Goal: Information Seeking & Learning: Find specific fact

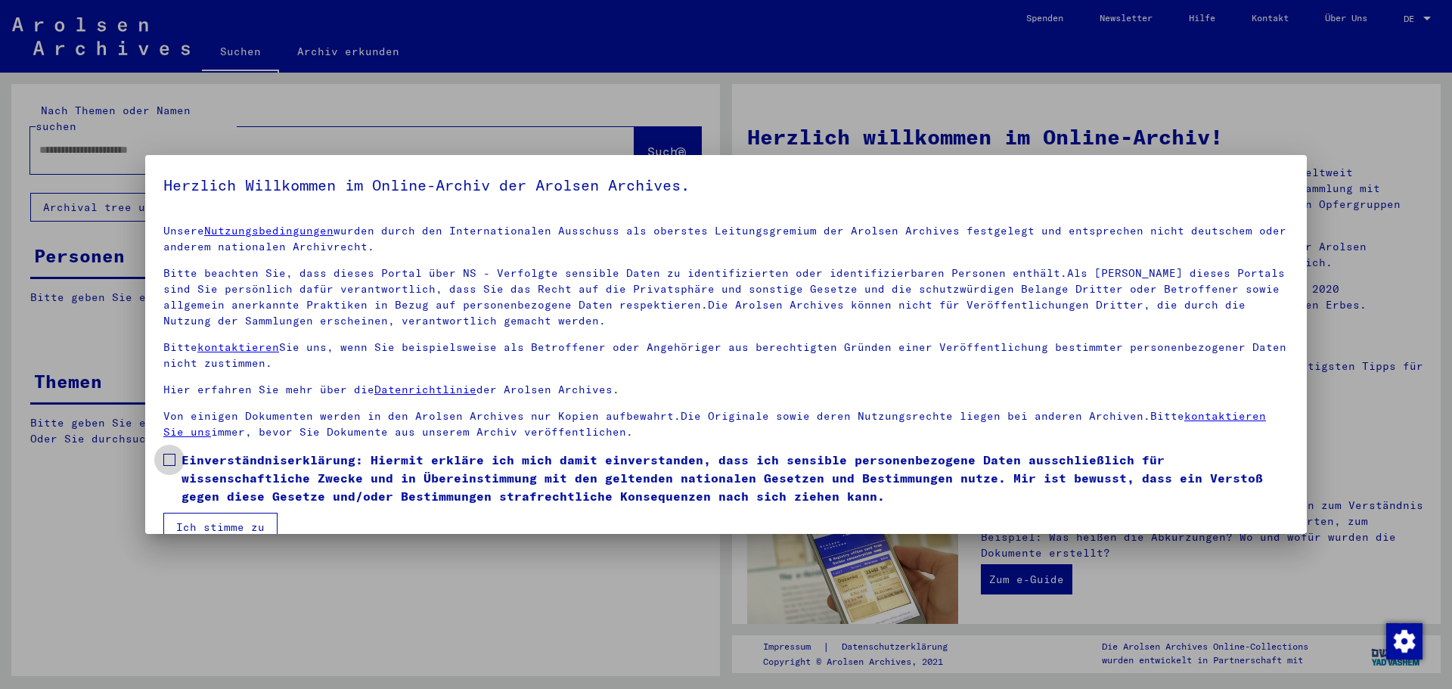
click at [419, 456] on span "Einverständniserklärung: Hiermit erkläre ich mich damit einverstanden, dass ich…" at bounding box center [734, 478] width 1107 height 54
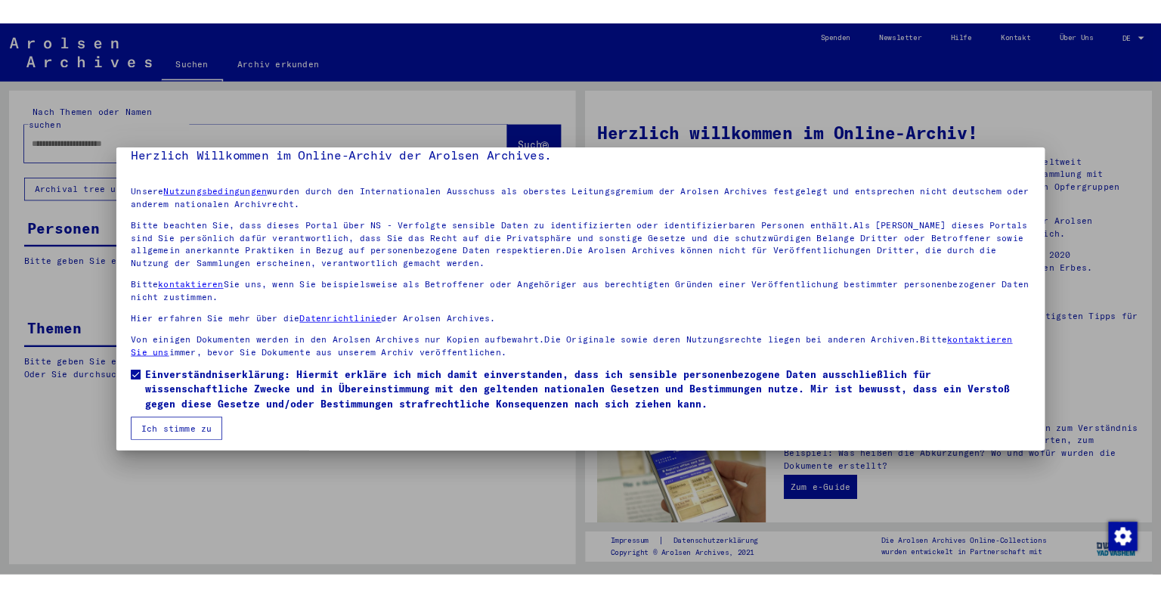
scroll to position [26, 0]
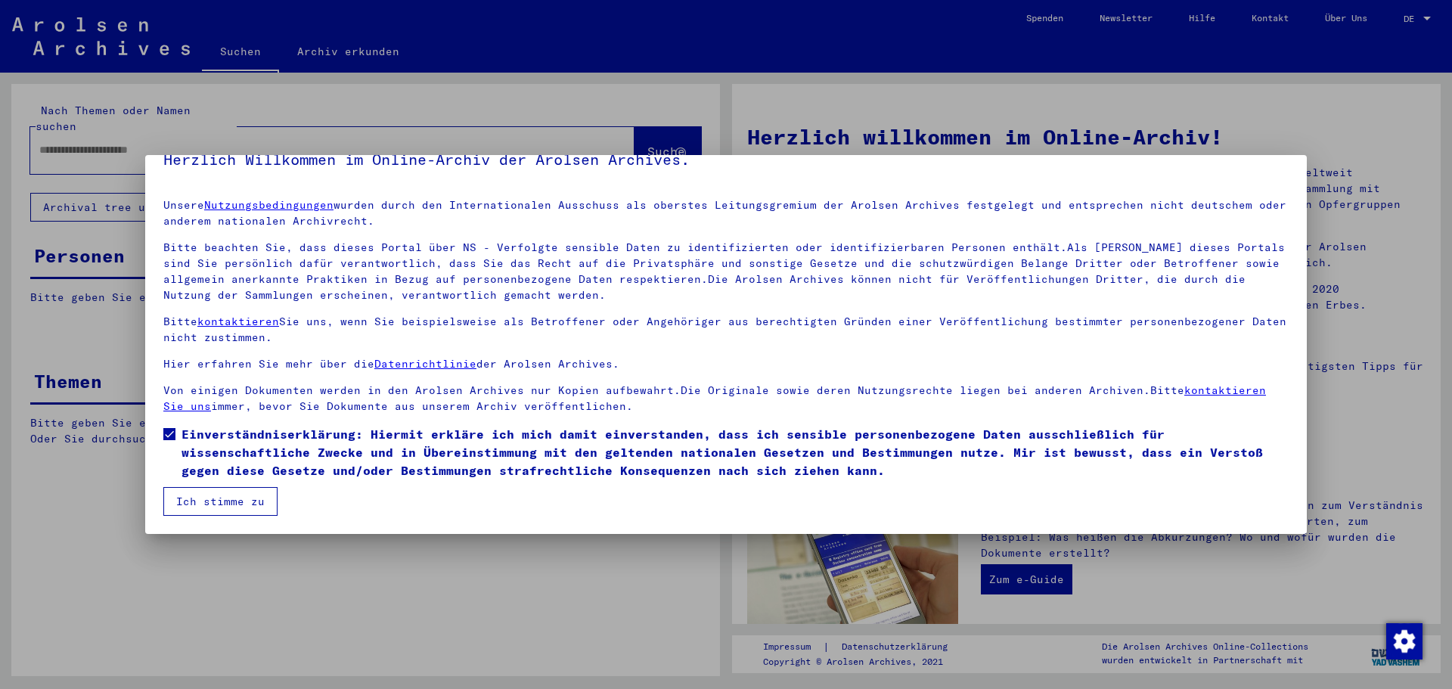
click at [239, 495] on button "Ich stimme zu" at bounding box center [220, 501] width 114 height 29
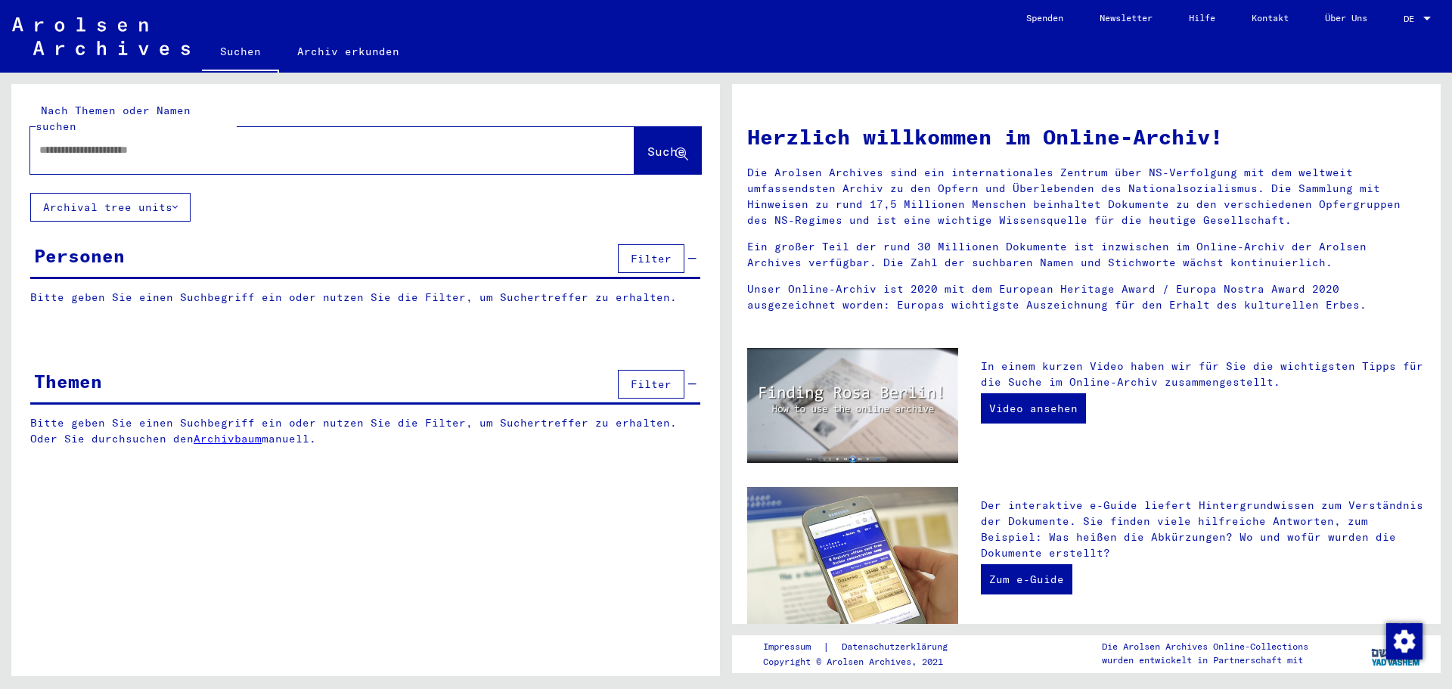
click at [162, 133] on div at bounding box center [309, 150] width 559 height 34
click at [163, 133] on div at bounding box center [309, 150] width 559 height 34
click at [158, 144] on div at bounding box center [309, 150] width 559 height 34
click at [161, 142] on input "text" at bounding box center [314, 150] width 550 height 16
type input "*****"
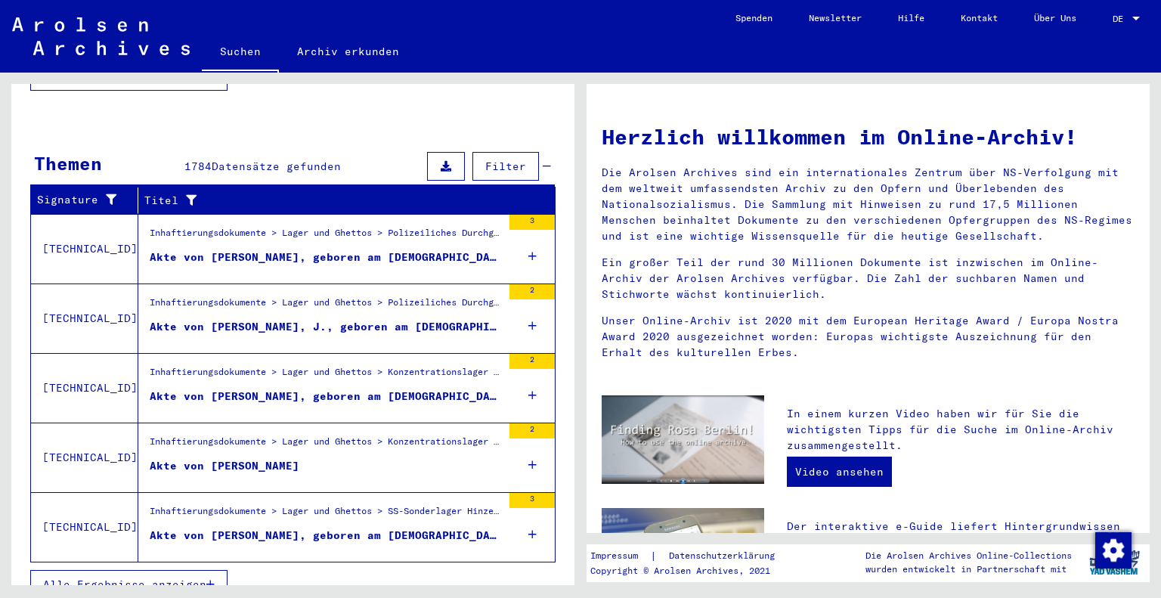
scroll to position [76, 0]
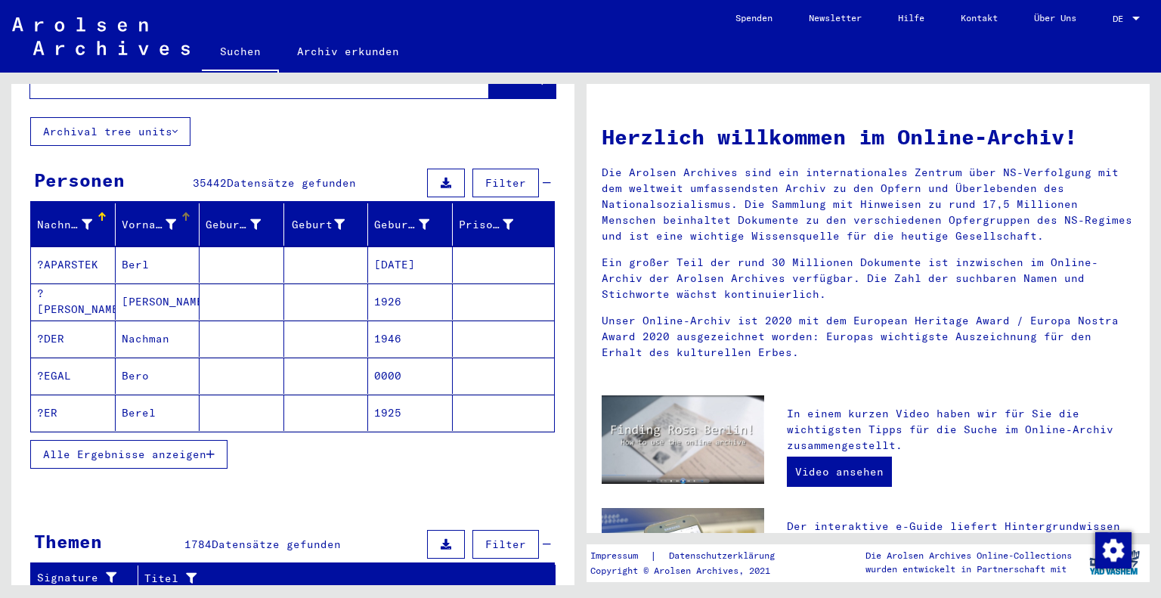
click at [158, 217] on div "Vorname" at bounding box center [149, 225] width 55 height 16
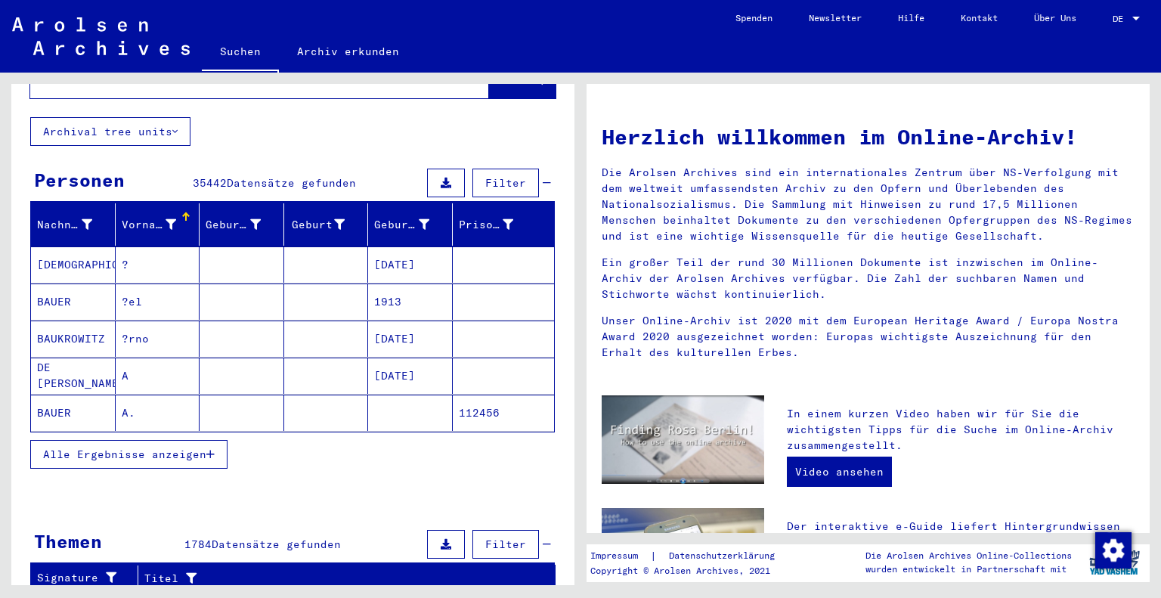
click at [166, 219] on icon at bounding box center [171, 224] width 11 height 11
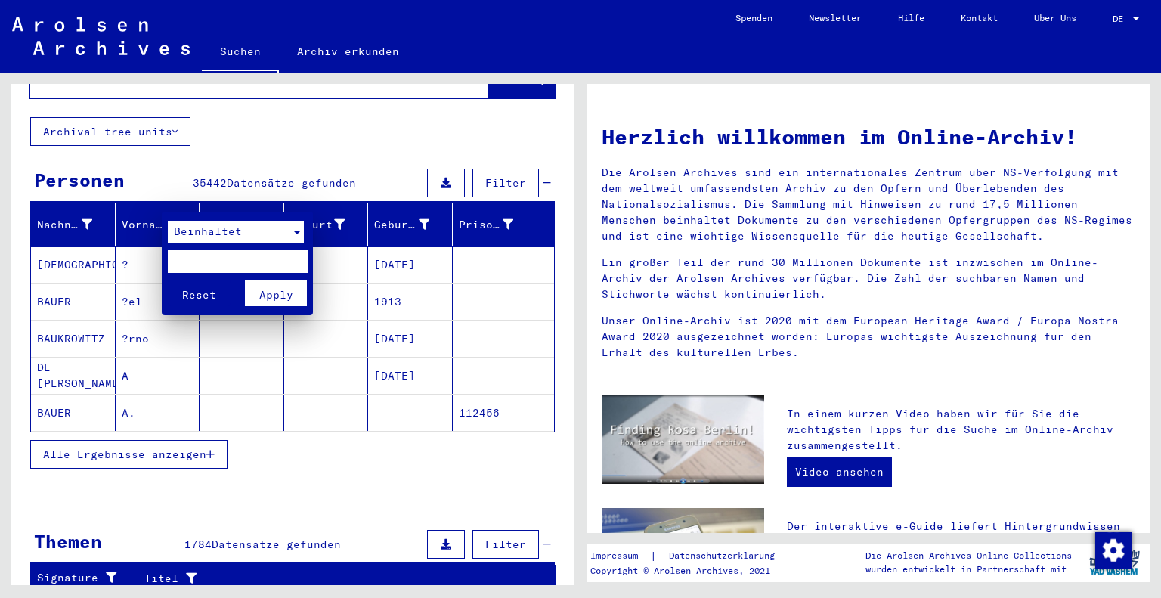
click at [224, 232] on span "Beinhaltet" at bounding box center [208, 232] width 68 height 14
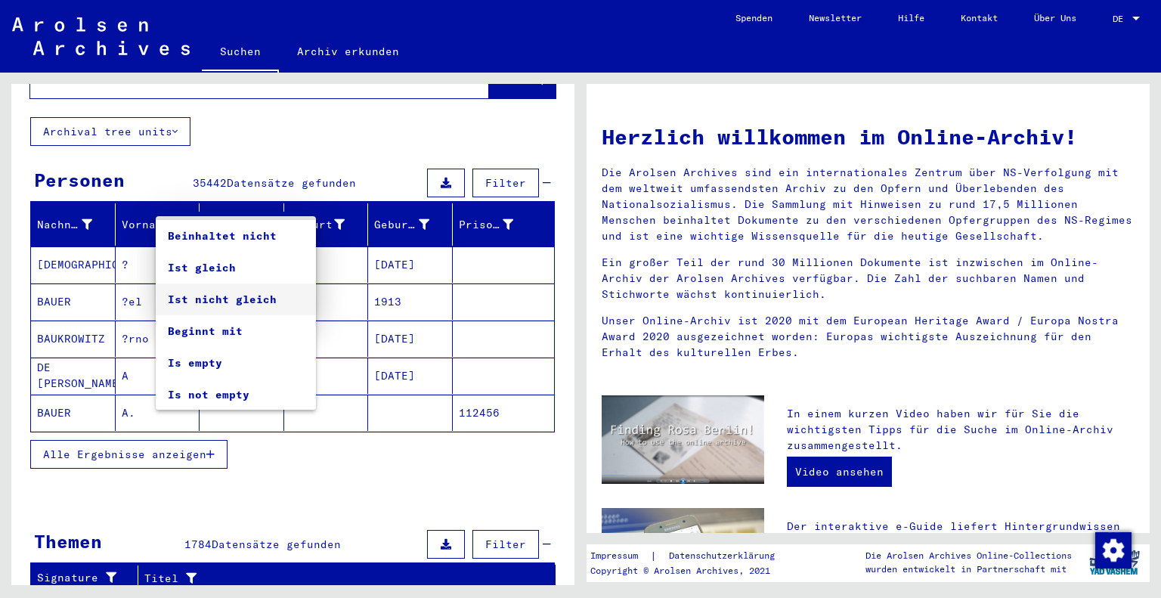
scroll to position [0, 0]
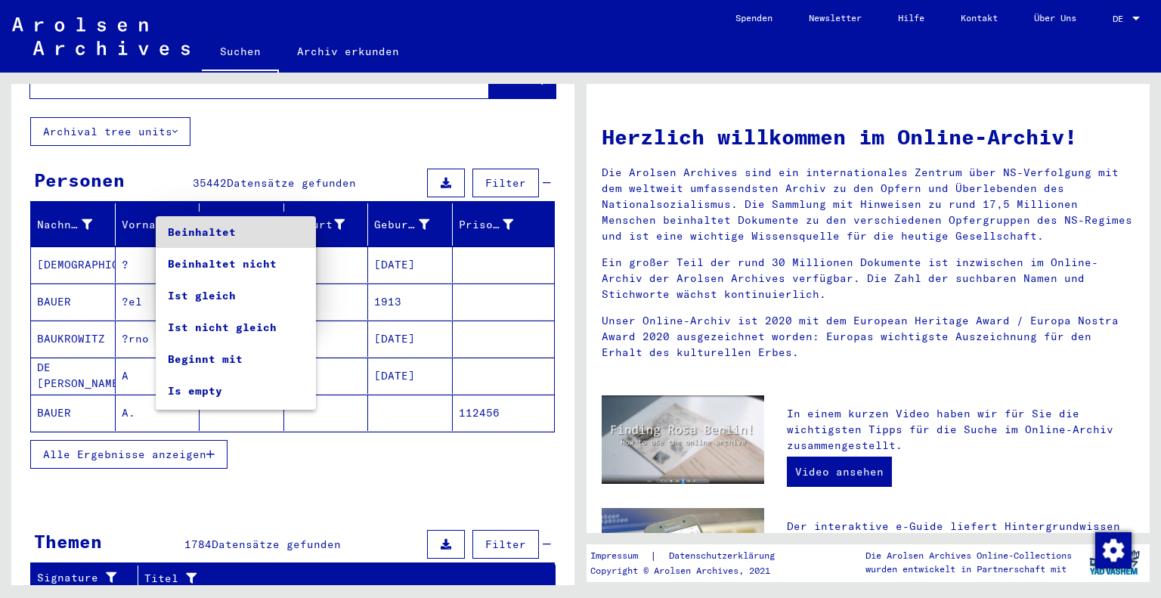
click at [324, 120] on div at bounding box center [580, 299] width 1161 height 598
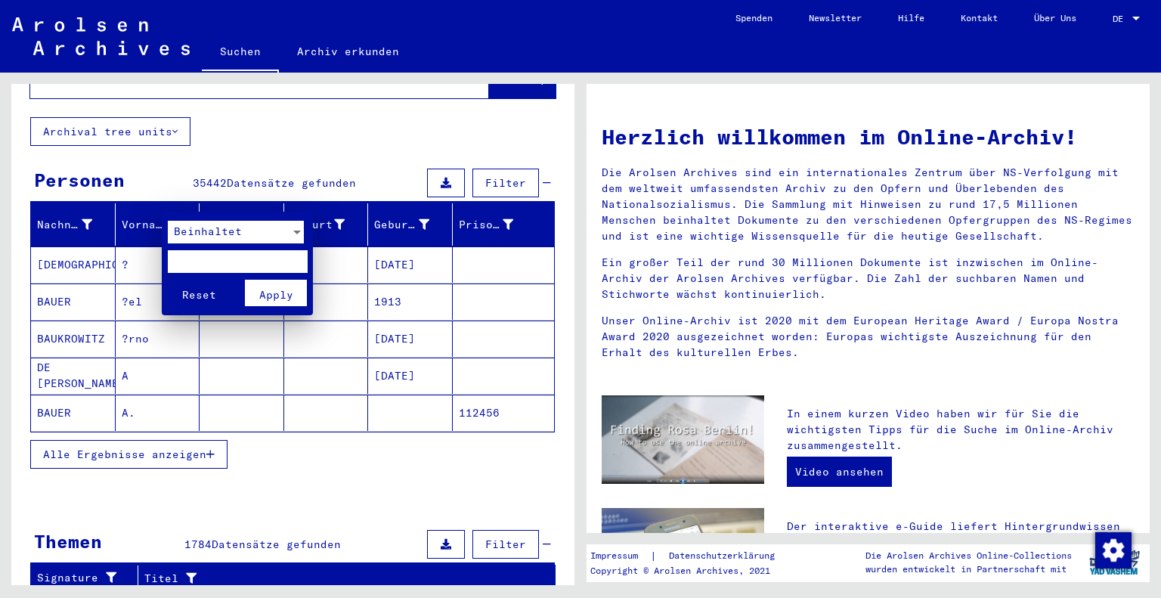
click at [487, 157] on div at bounding box center [580, 299] width 1161 height 598
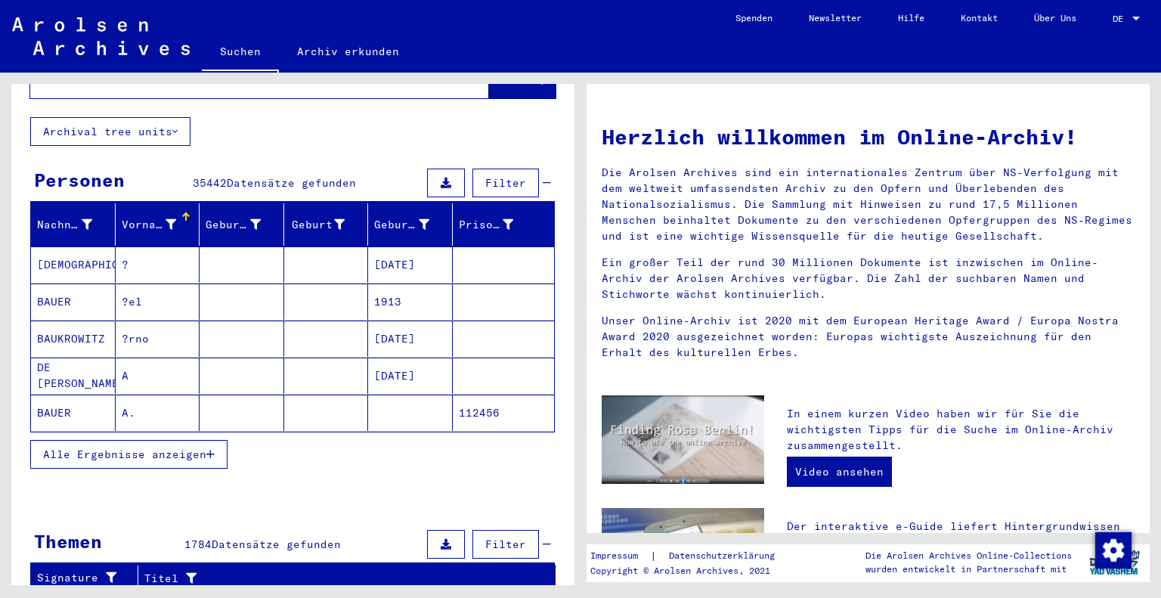
click at [503, 176] on span "Filter" at bounding box center [505, 183] width 41 height 14
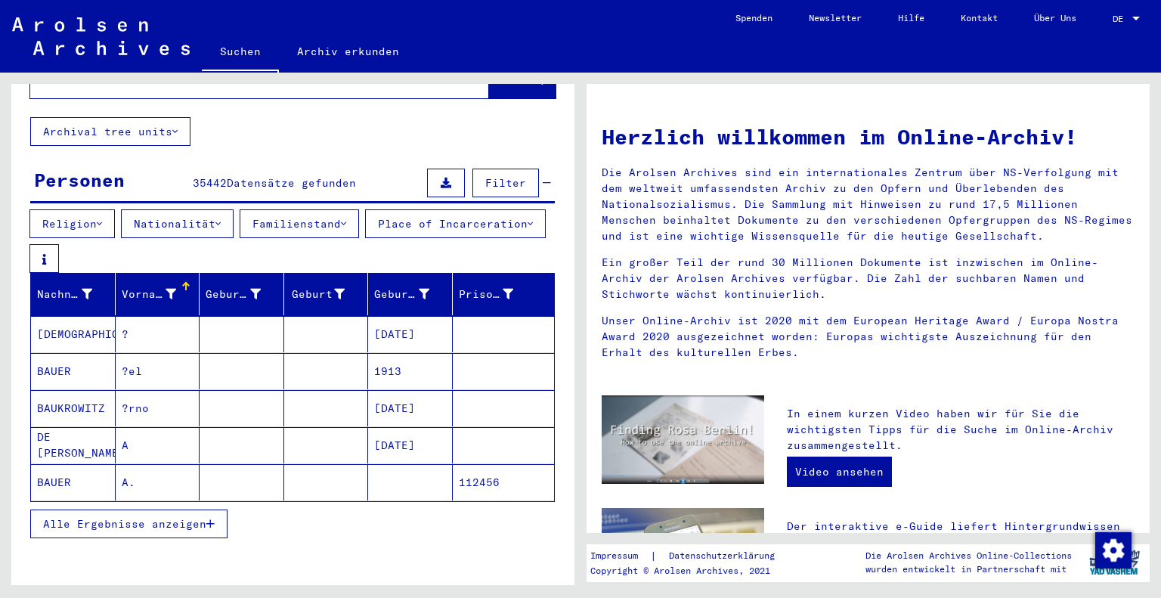
click at [250, 392] on mat-cell at bounding box center [242, 408] width 85 height 36
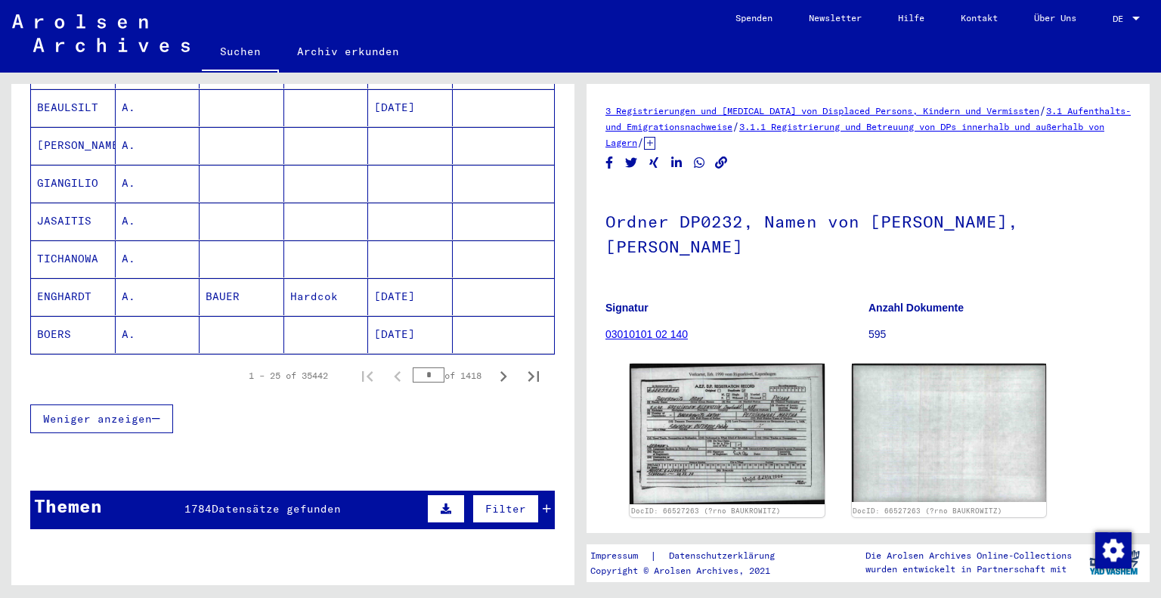
scroll to position [1313, 0]
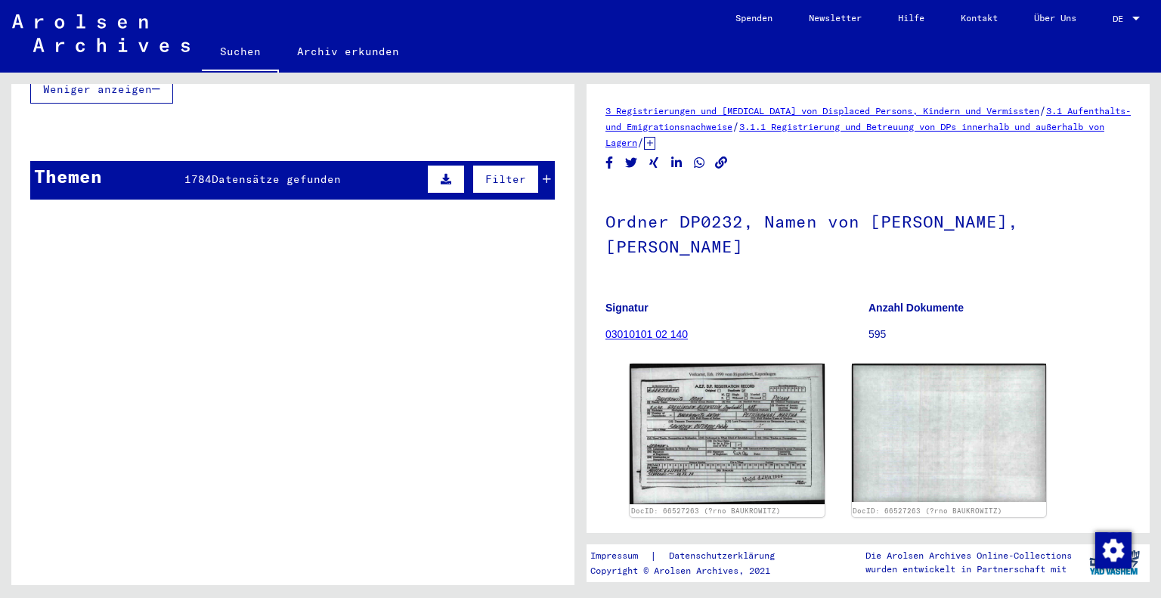
click at [528, 161] on div "Filter" at bounding box center [487, 179] width 128 height 36
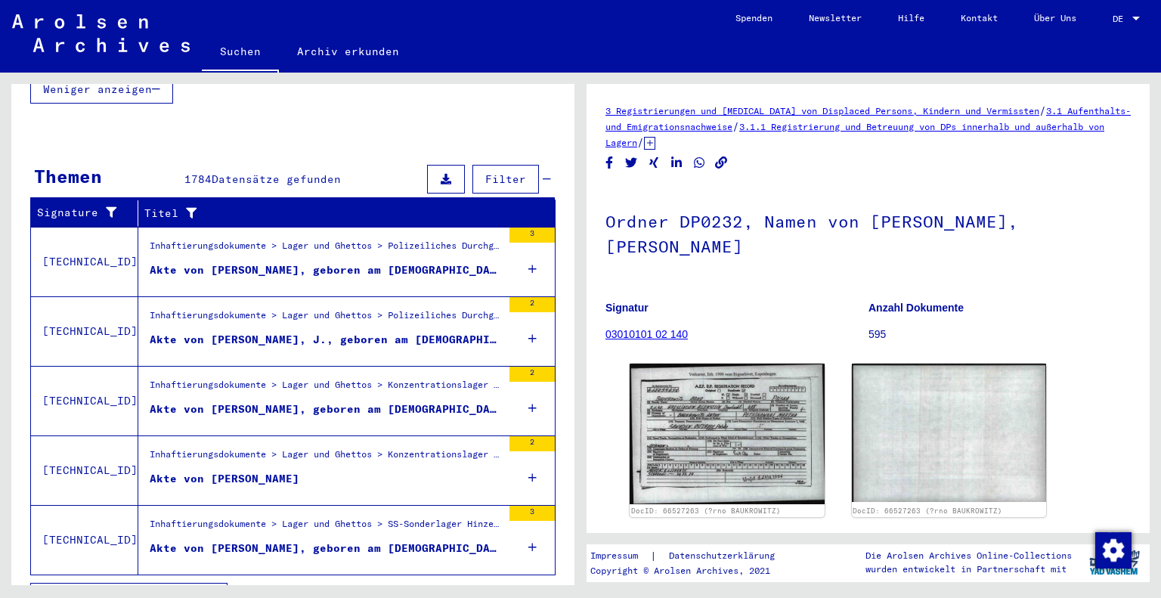
click at [284, 239] on div "Inhaftierungsdokumente > Lager und Ghettos > Polizeiliches Durchgangslager [GEO…" at bounding box center [326, 249] width 352 height 21
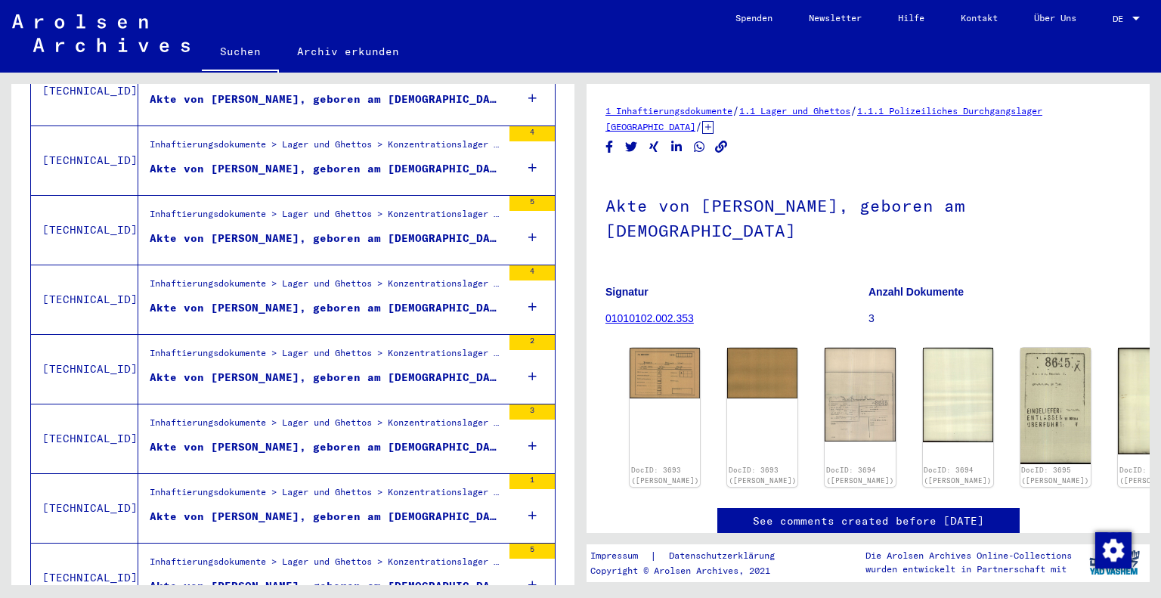
click at [209, 305] on figure "Akte von [PERSON_NAME], geboren am [DEMOGRAPHIC_DATA]" at bounding box center [326, 311] width 352 height 23
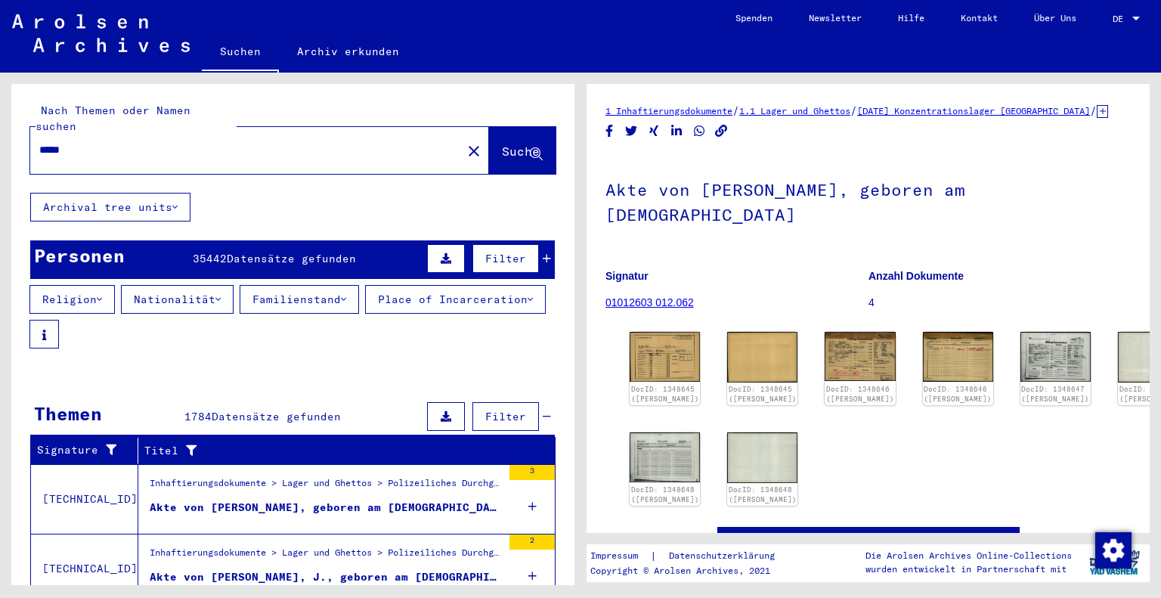
click at [490, 402] on button "Filter" at bounding box center [506, 416] width 67 height 29
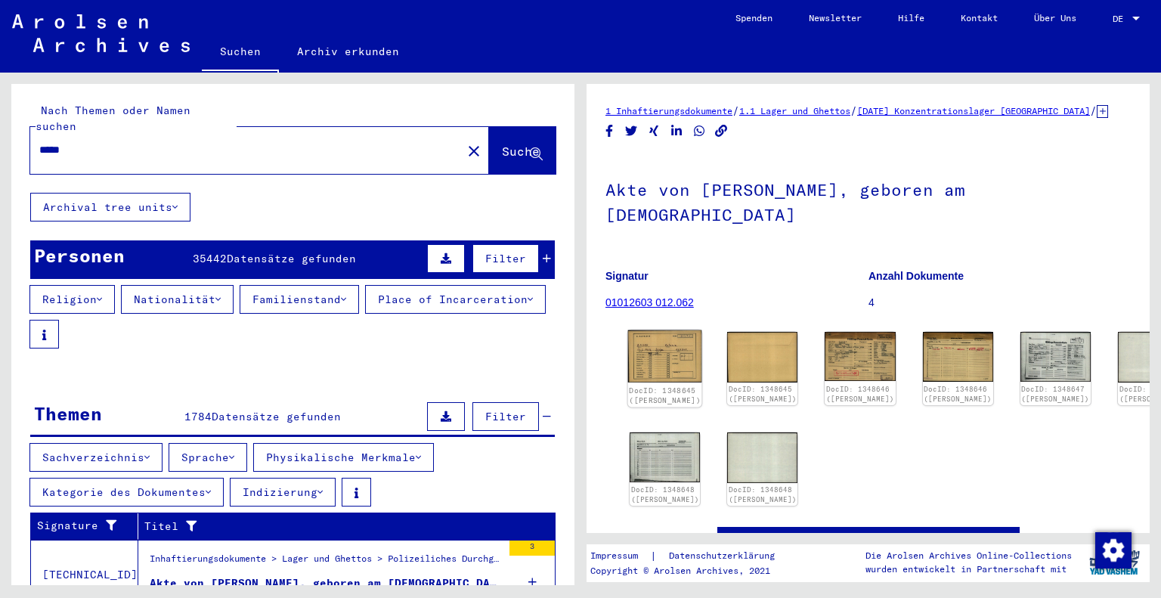
click at [668, 383] on div "DocID: 1348645 ([PERSON_NAME])" at bounding box center [665, 395] width 74 height 24
click at [654, 338] on img at bounding box center [665, 356] width 74 height 52
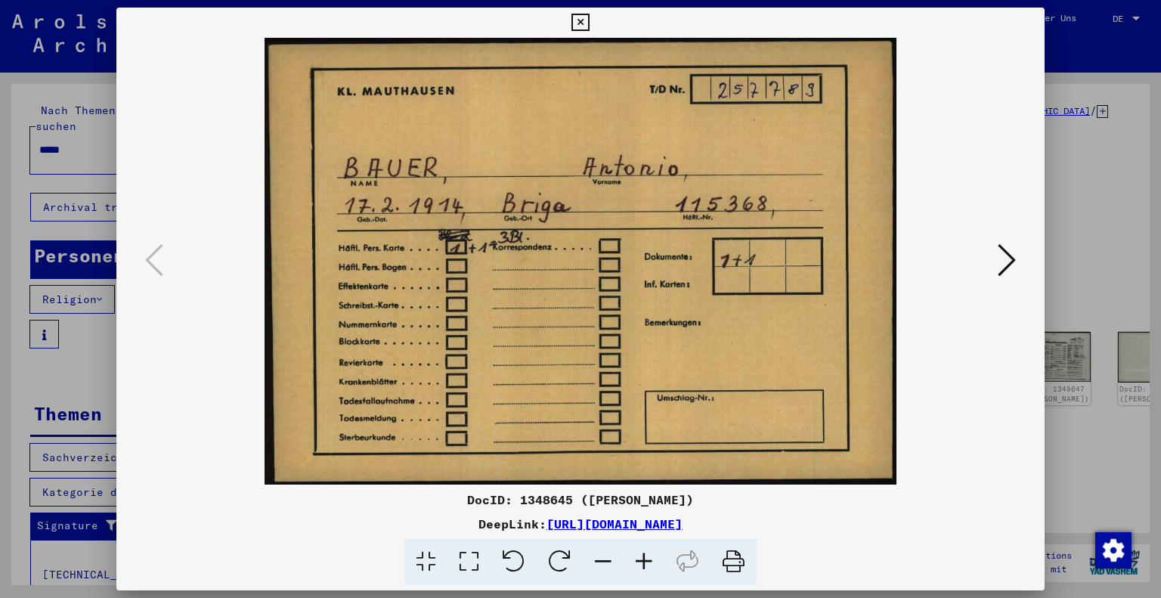
click at [586, 17] on icon at bounding box center [580, 23] width 17 height 18
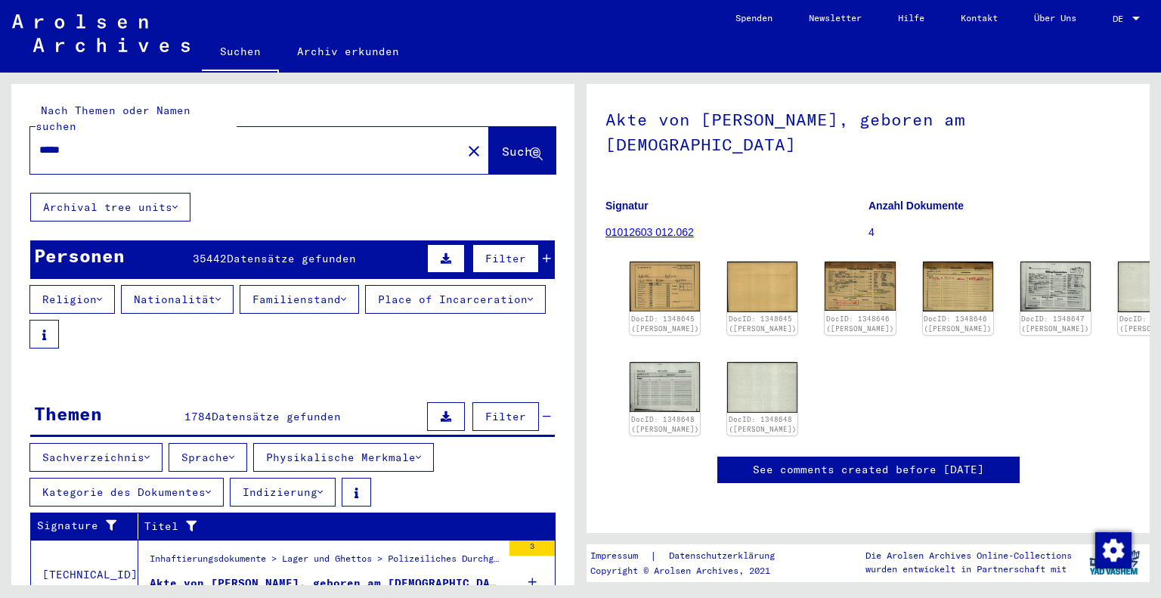
scroll to position [105, 0]
click at [465, 142] on mat-icon "close" at bounding box center [474, 151] width 18 height 18
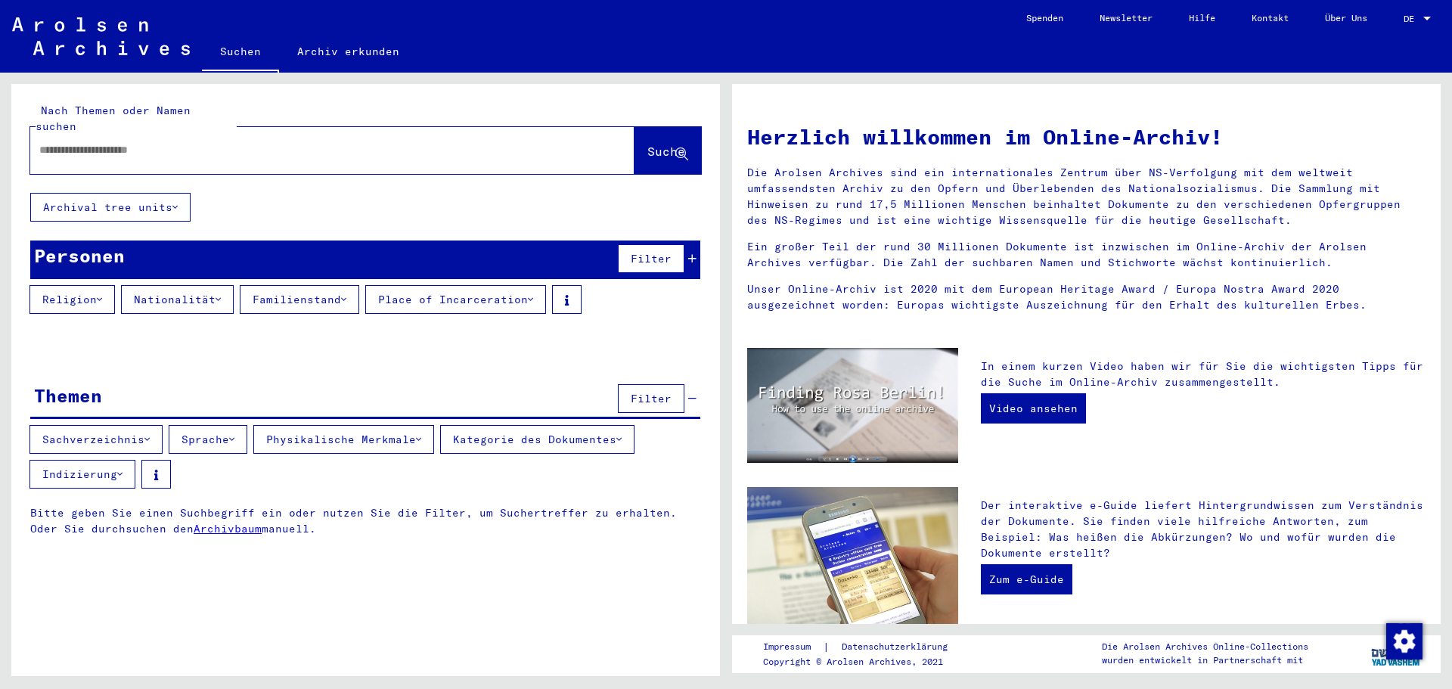
click at [330, 133] on div at bounding box center [309, 150] width 559 height 34
click at [310, 142] on input "text" at bounding box center [314, 150] width 550 height 16
type input "**********"
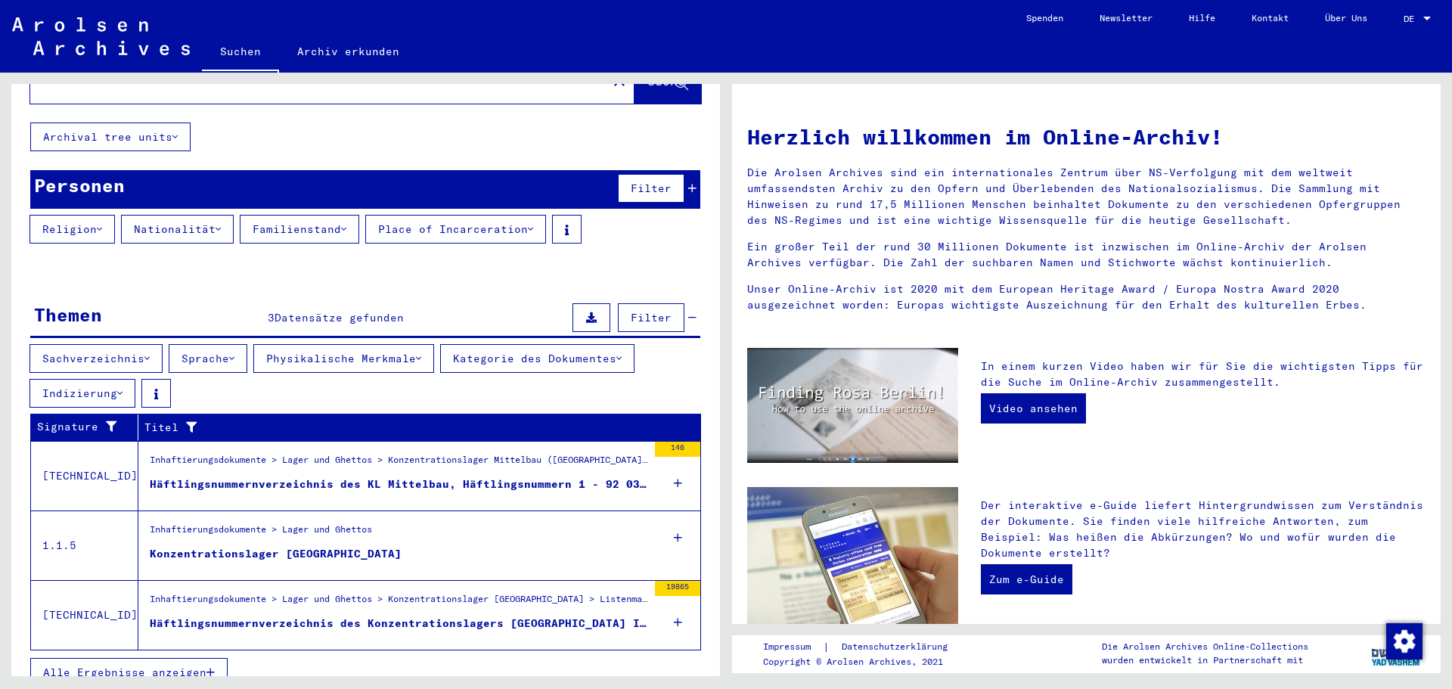
scroll to position [73, 0]
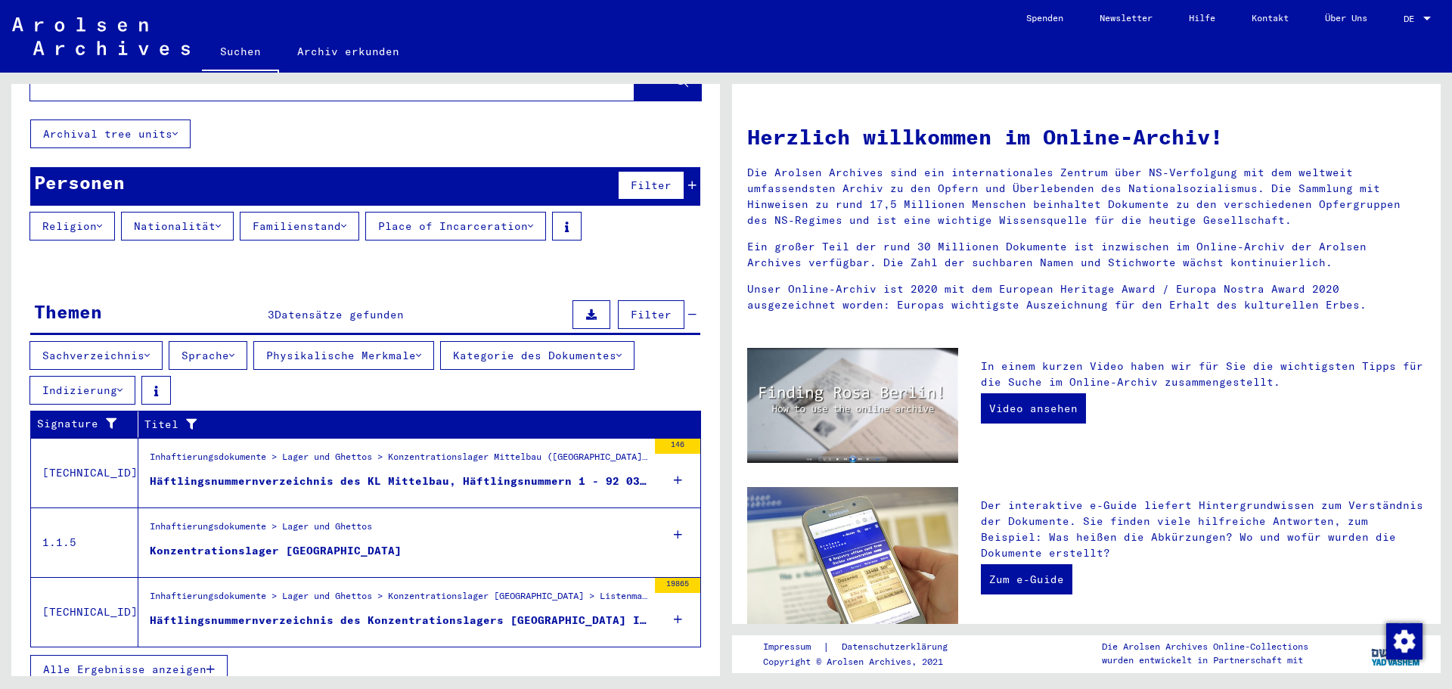
click at [351, 450] on div "Inhaftierungsdokumente > Lager und Ghettos > Konzentrationslager Mittelbau ([GE…" at bounding box center [398, 460] width 497 height 21
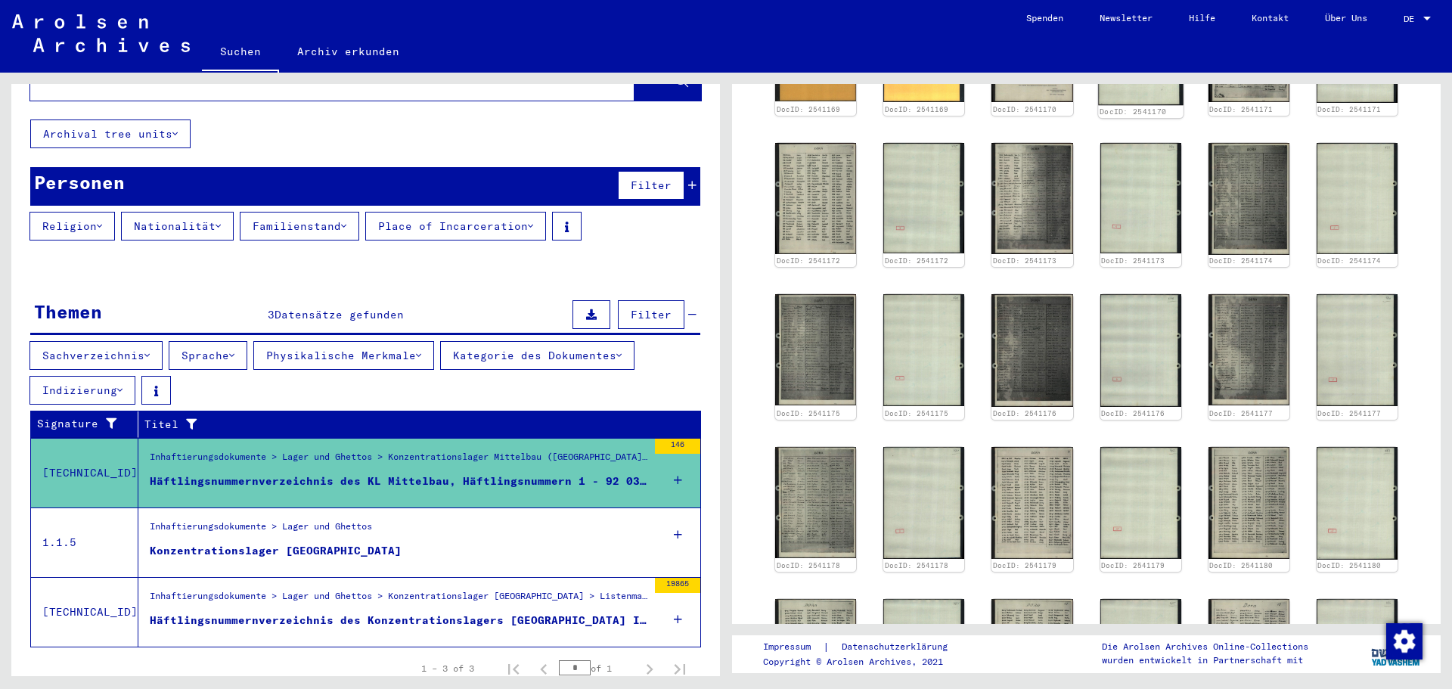
scroll to position [1058, 0]
